Goal: Use online tool/utility: Utilize a website feature to perform a specific function

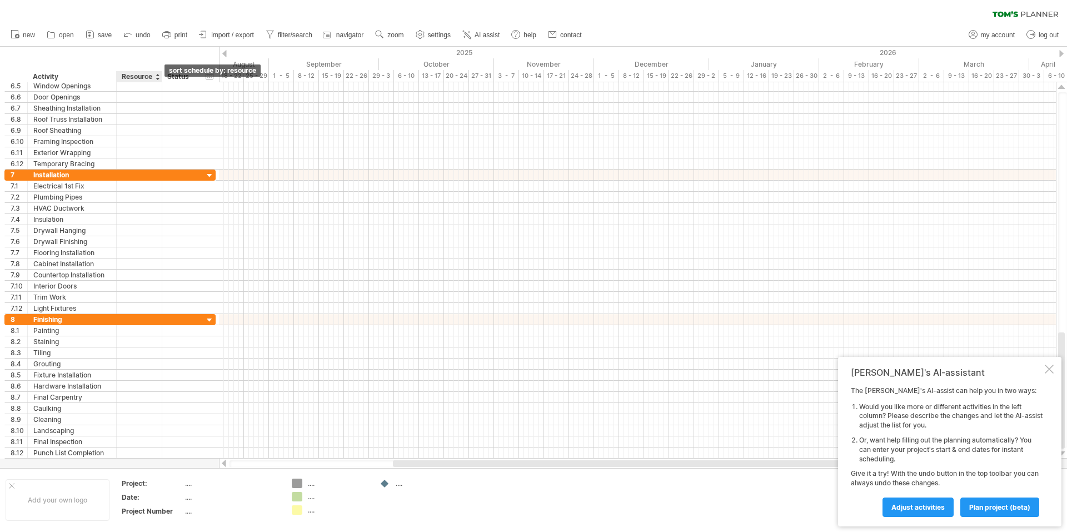
click at [158, 78] on div at bounding box center [157, 76] width 4 height 11
click at [149, 75] on div "Resource" at bounding box center [139, 76] width 34 height 11
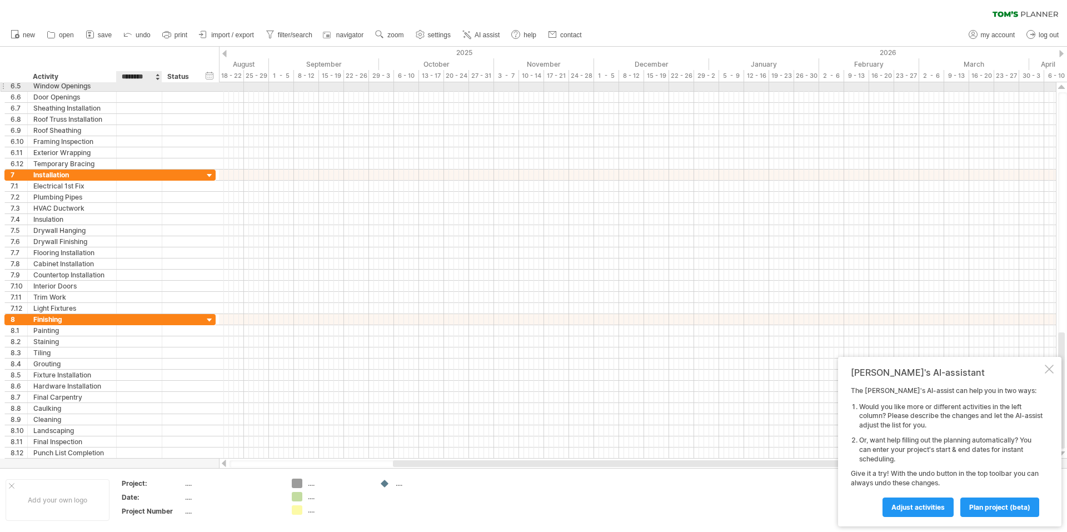
click at [131, 88] on div at bounding box center [139, 86] width 34 height 11
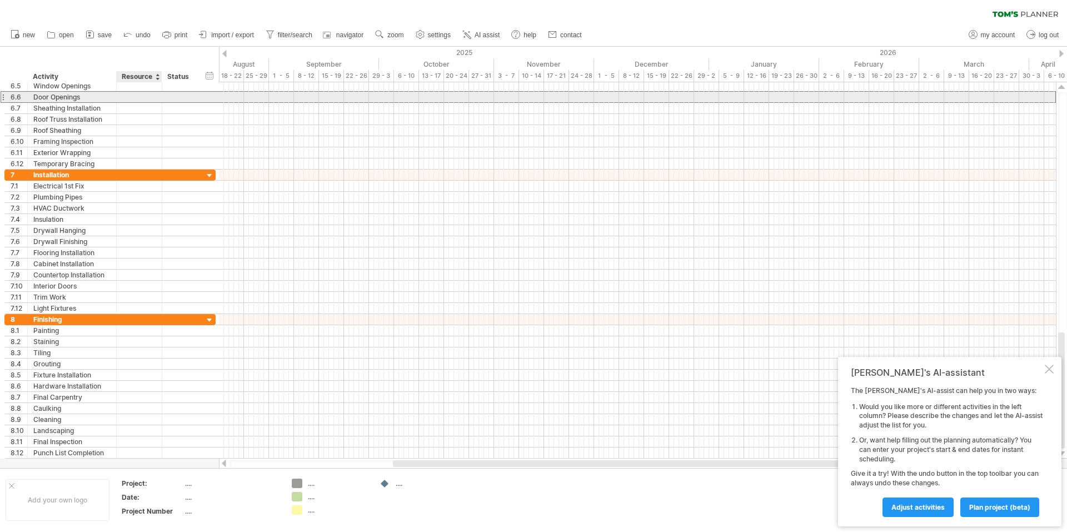
click at [136, 99] on div at bounding box center [139, 97] width 34 height 11
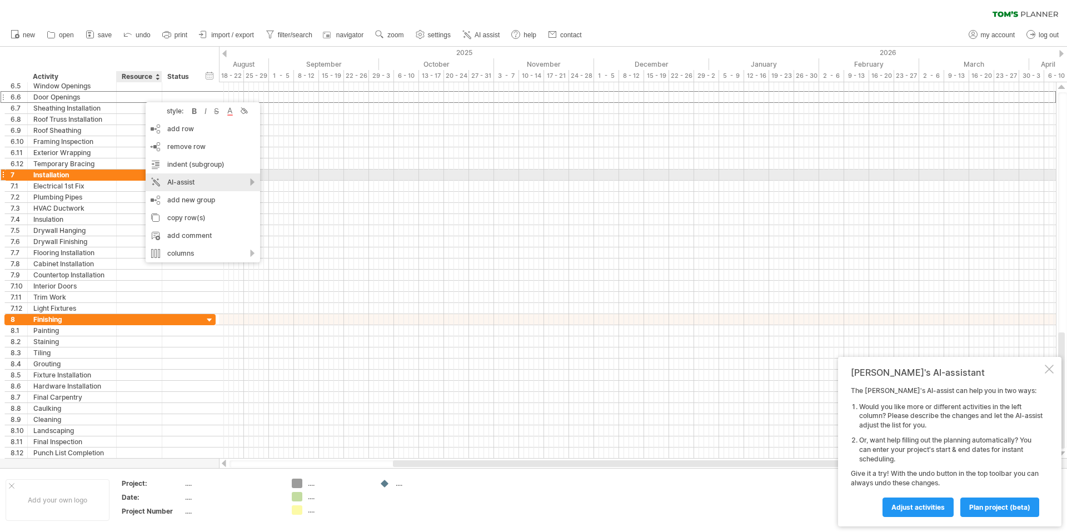
click at [187, 179] on div "AI-assist" at bounding box center [203, 182] width 114 height 18
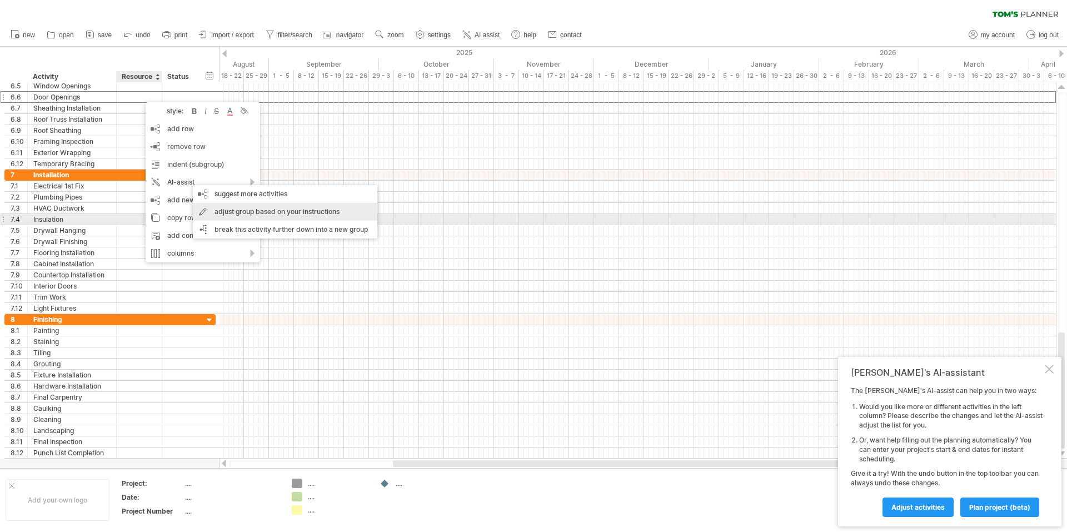
click at [227, 214] on div "adjust group based on your instructions" at bounding box center [285, 212] width 184 height 18
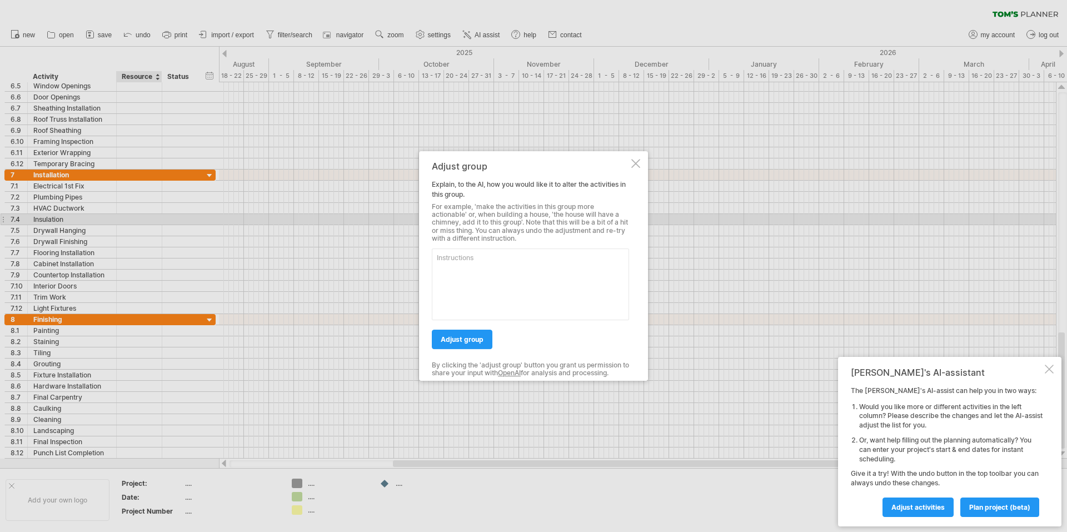
click at [636, 163] on div at bounding box center [635, 163] width 9 height 9
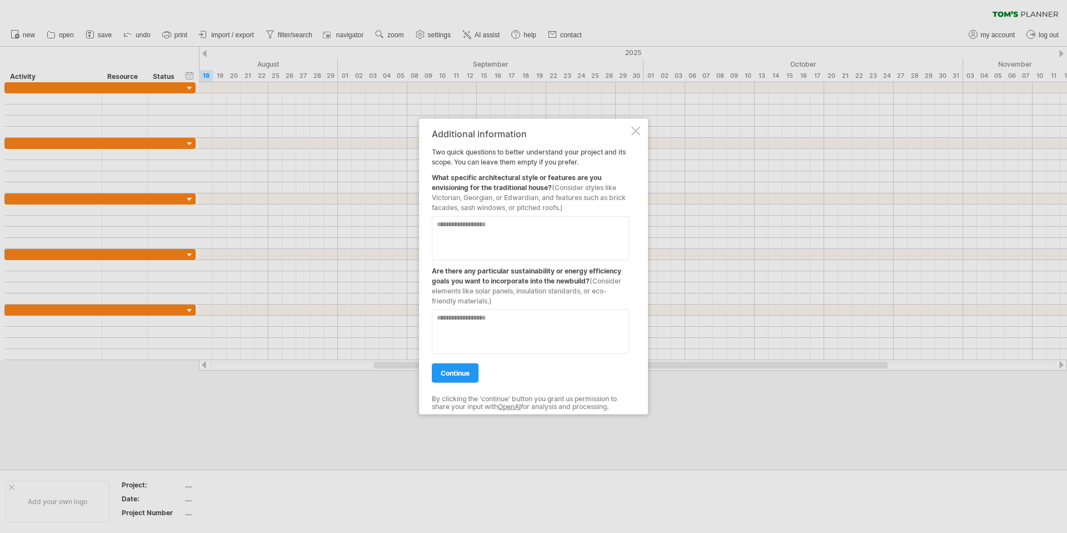
click at [452, 226] on textarea at bounding box center [530, 238] width 197 height 44
type textarea "**********"
click at [450, 322] on textarea at bounding box center [530, 331] width 197 height 44
type textarea "**********"
click at [445, 371] on span "continue" at bounding box center [455, 372] width 29 height 8
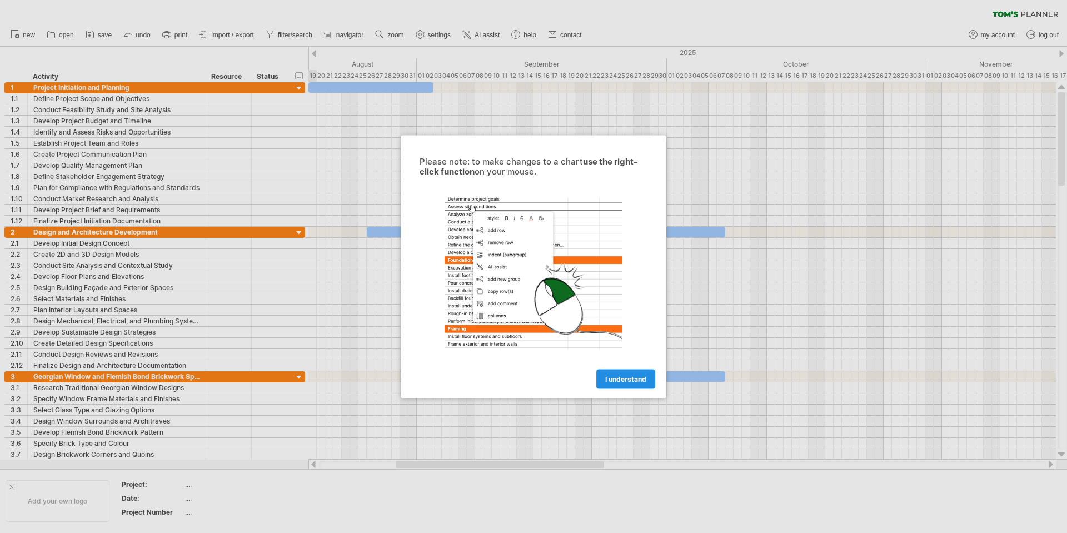
click at [608, 379] on span "I understand" at bounding box center [625, 378] width 41 height 8
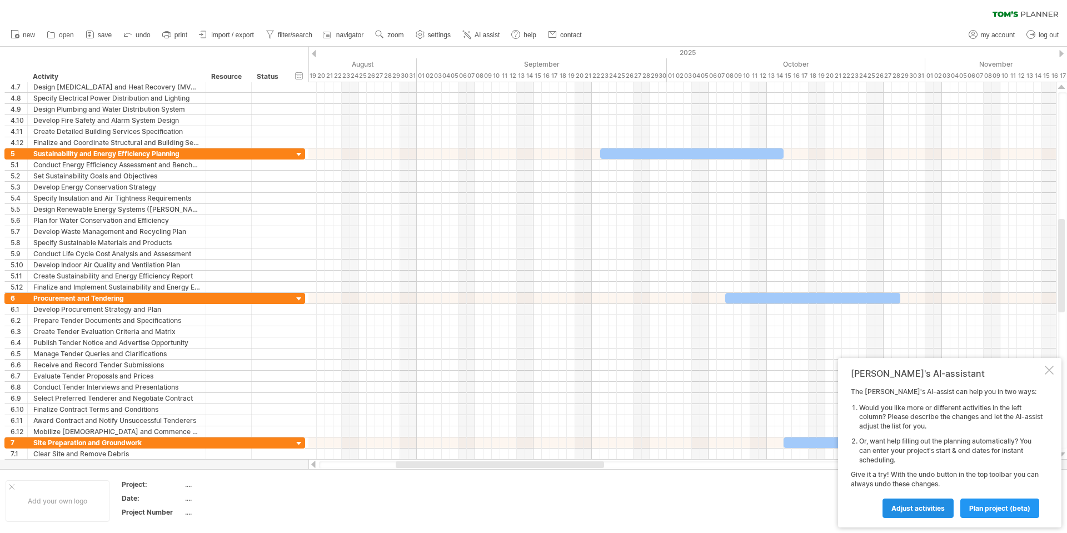
click at [907, 505] on span "Adjust activities" at bounding box center [917, 508] width 53 height 8
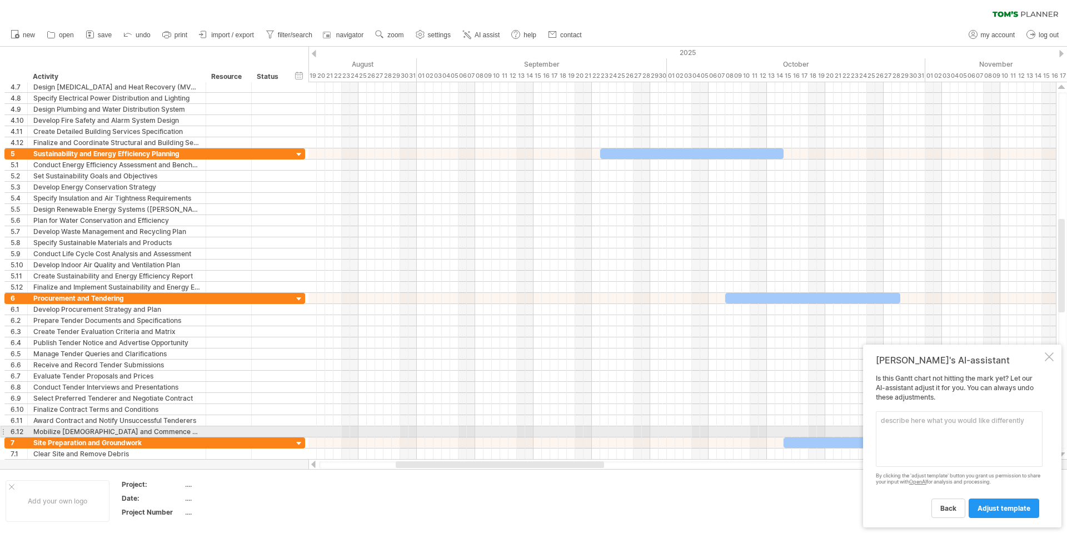
click at [898, 428] on textarea at bounding box center [959, 439] width 167 height 56
type textarea "Unico HVAC; pre-hung internal fire doors; studwork; screeding; constructional f…"
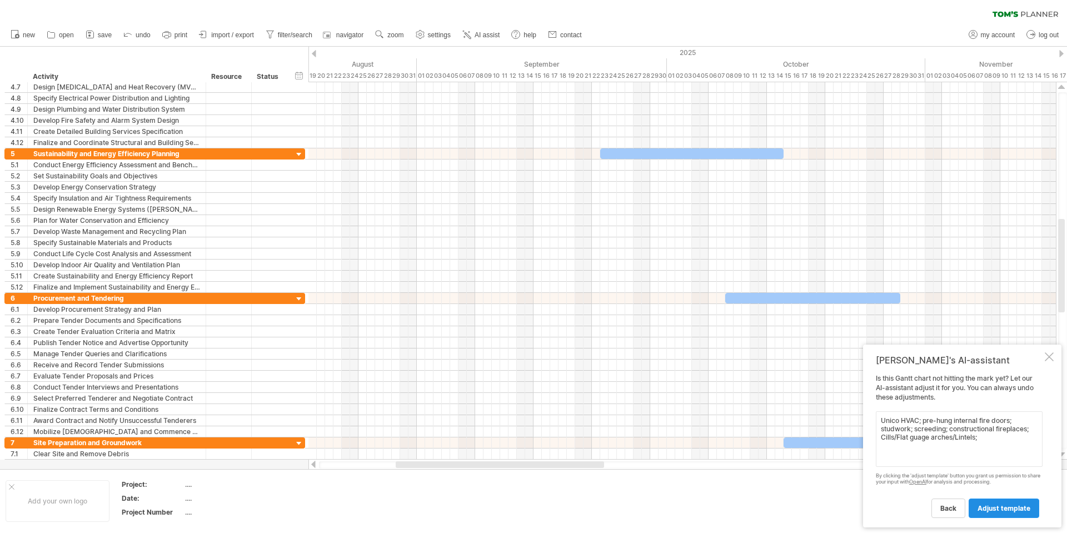
click at [994, 505] on span "adjust template" at bounding box center [1003, 508] width 53 height 8
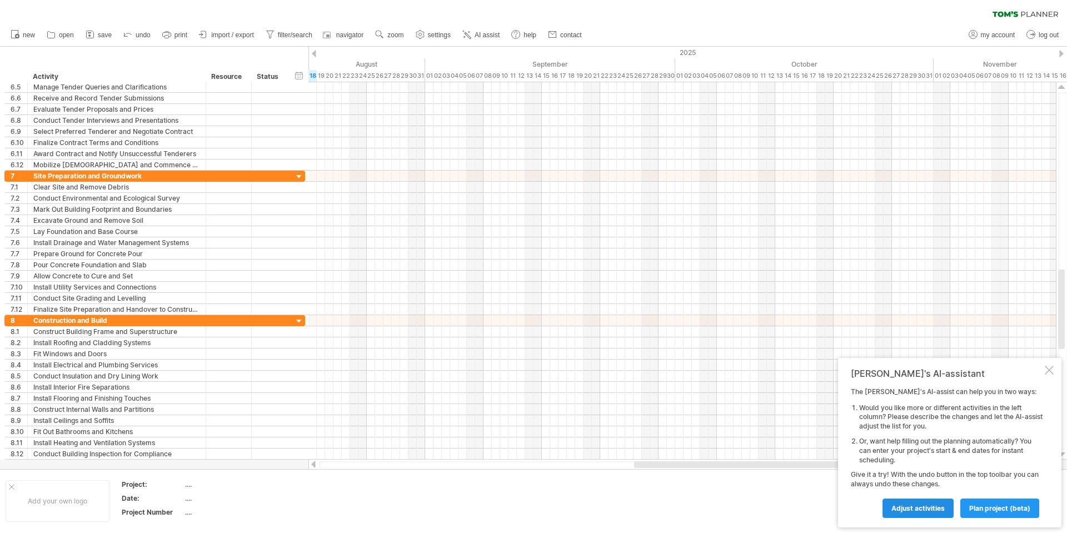
click at [919, 506] on span "Adjust activities" at bounding box center [917, 508] width 53 height 8
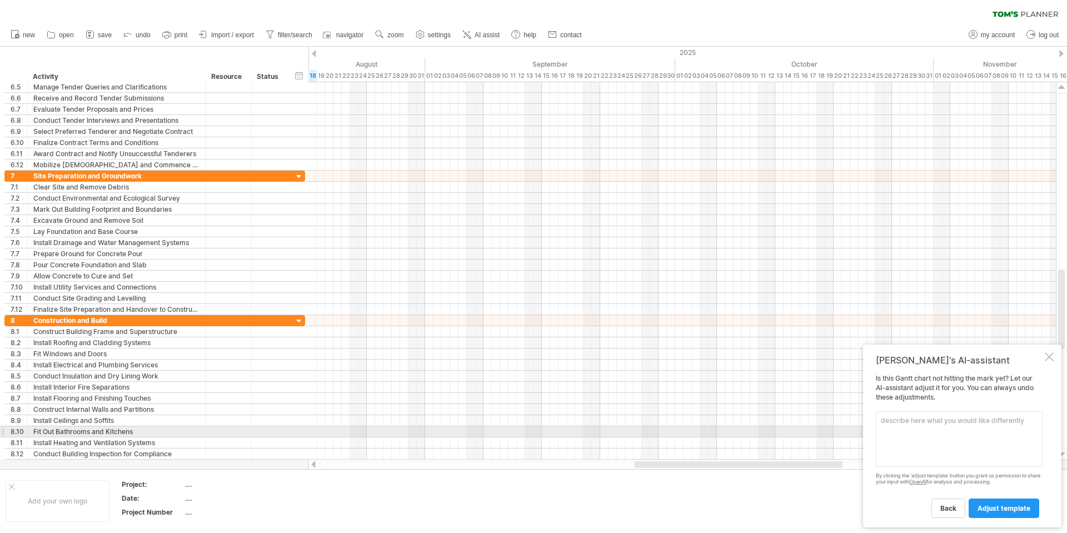
click at [899, 431] on textarea at bounding box center [959, 439] width 167 height 56
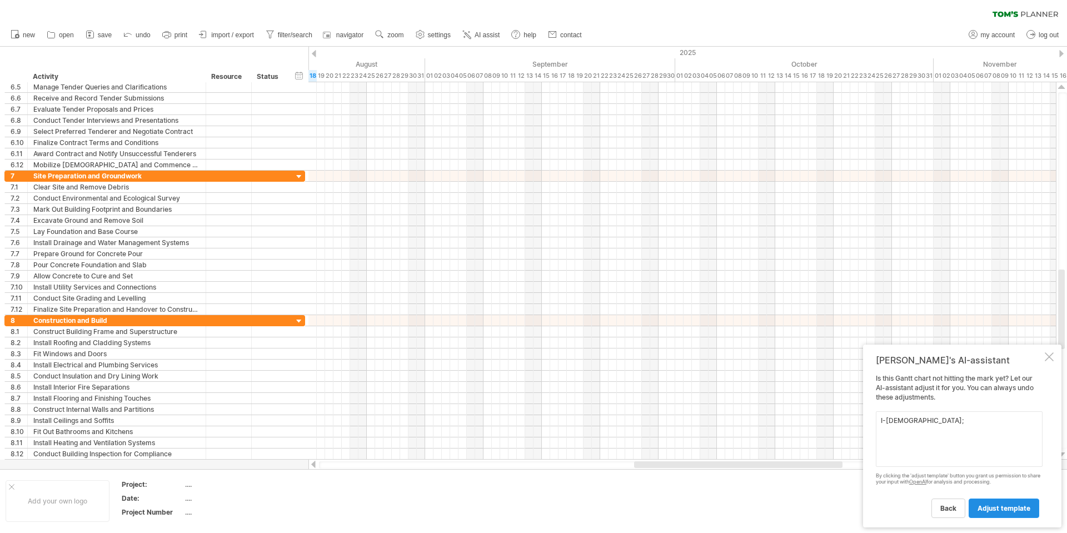
type textarea "I-[DEMOGRAPHIC_DATA];"
click at [986, 509] on span "adjust template" at bounding box center [1003, 508] width 53 height 8
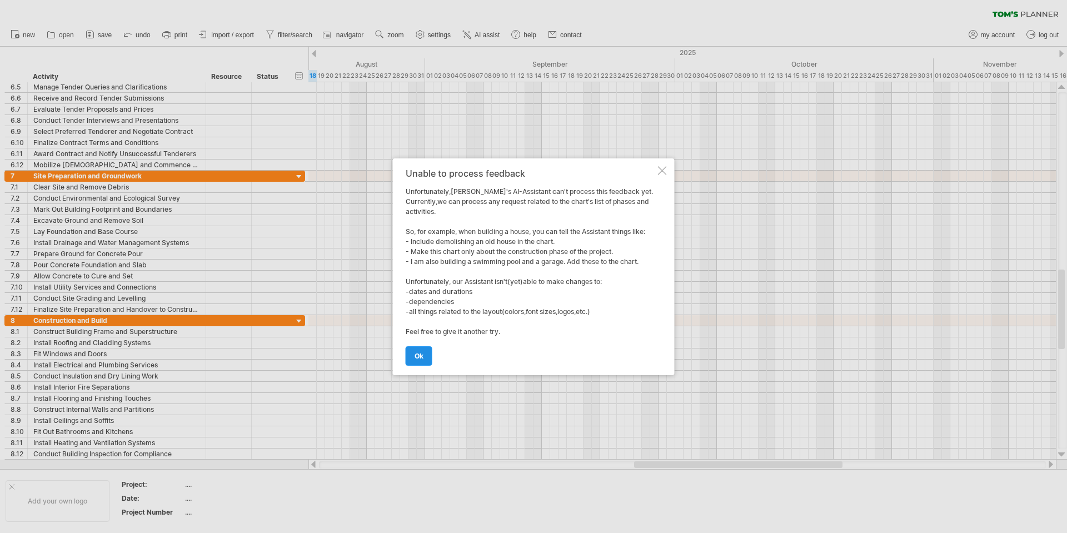
click at [413, 358] on link "ok" at bounding box center [419, 355] width 27 height 19
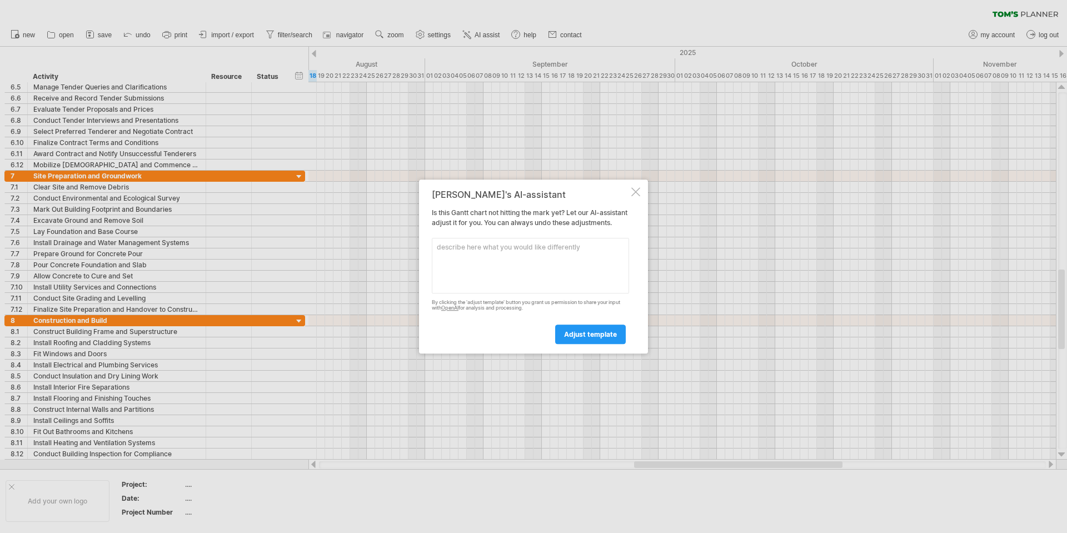
click at [457, 259] on textarea at bounding box center [530, 266] width 197 height 56
type textarea "I-joist installation; Loft truss installation"
click at [581, 337] on span "adjust template" at bounding box center [590, 334] width 53 height 8
